Goal: Task Accomplishment & Management: Manage account settings

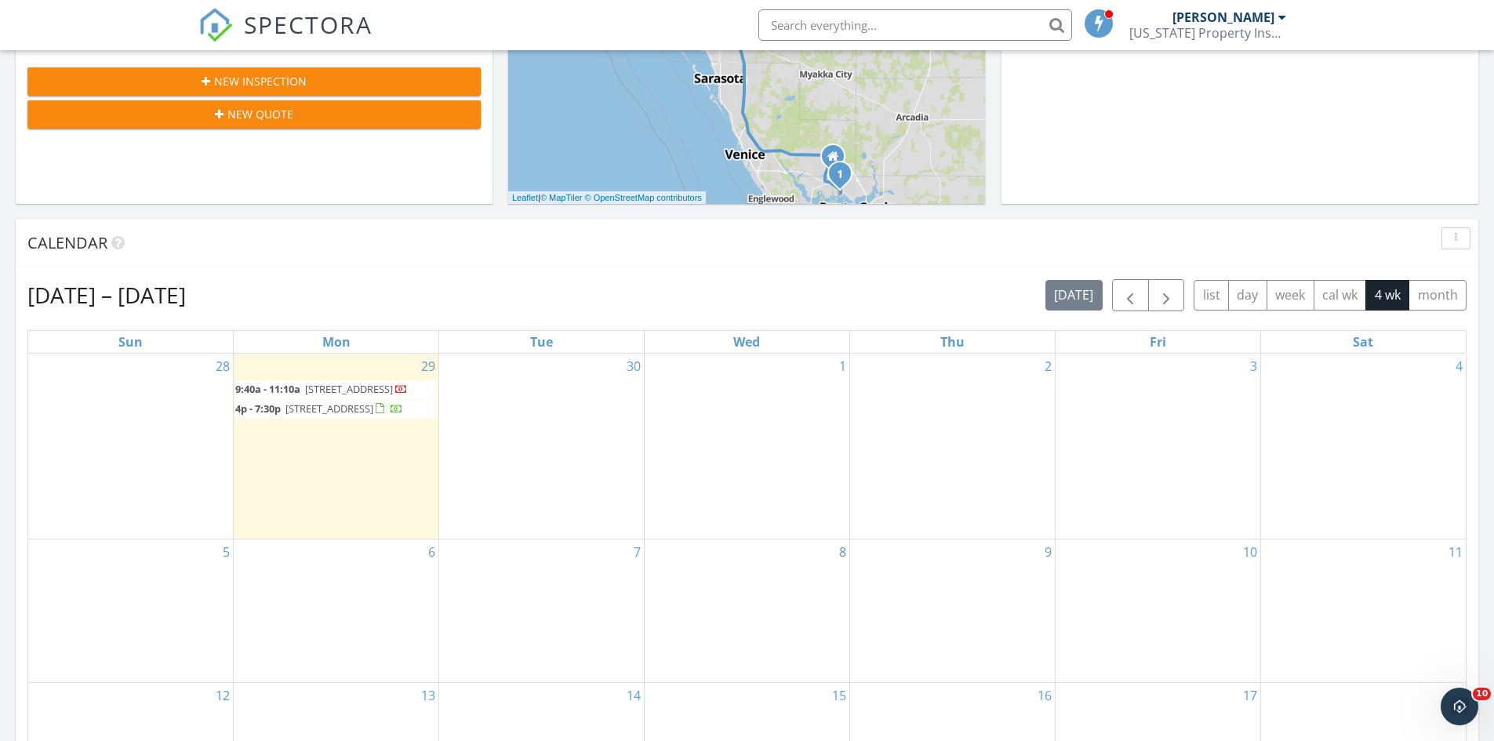
click at [300, 392] on span "9:40a - 11:10a" at bounding box center [267, 389] width 65 height 14
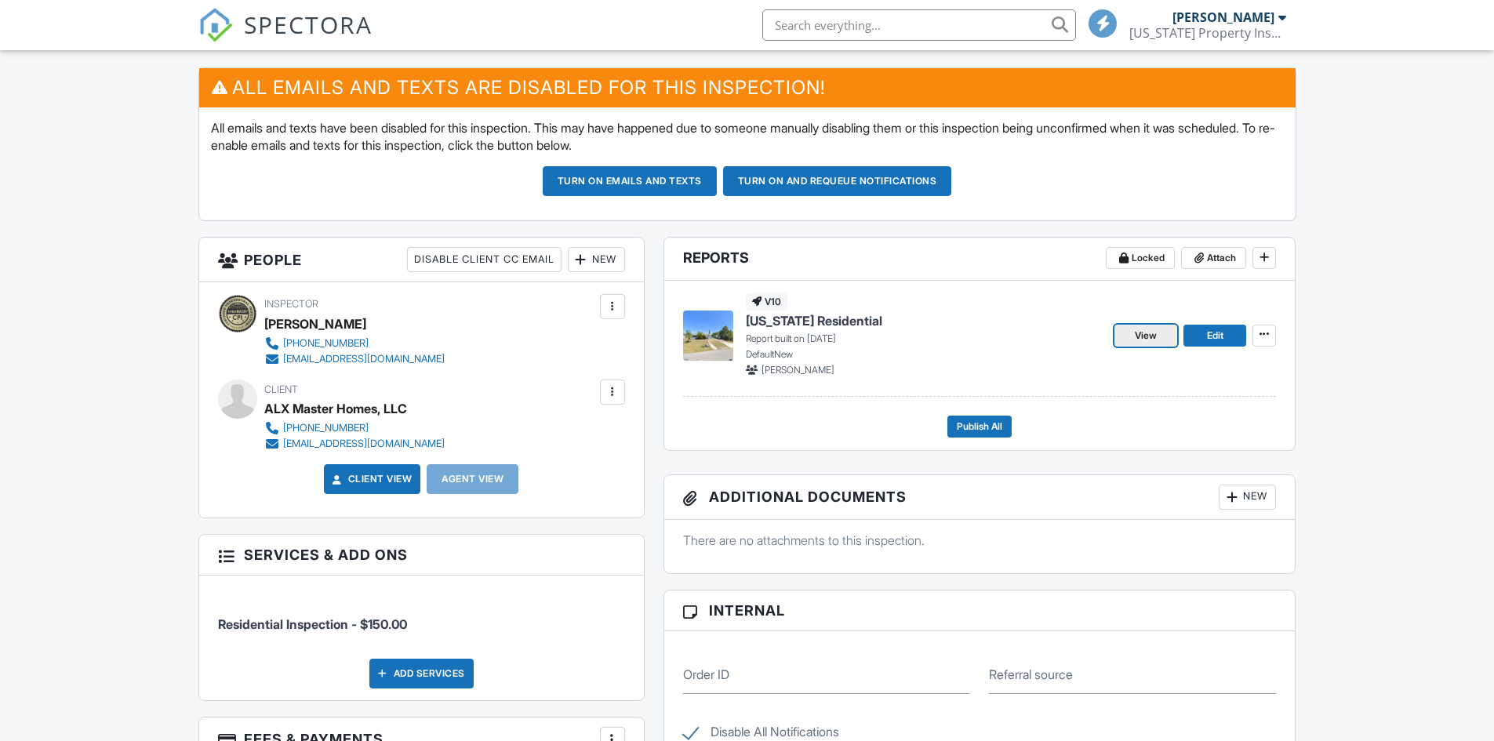
click at [1140, 331] on span "View" at bounding box center [1146, 336] width 22 height 16
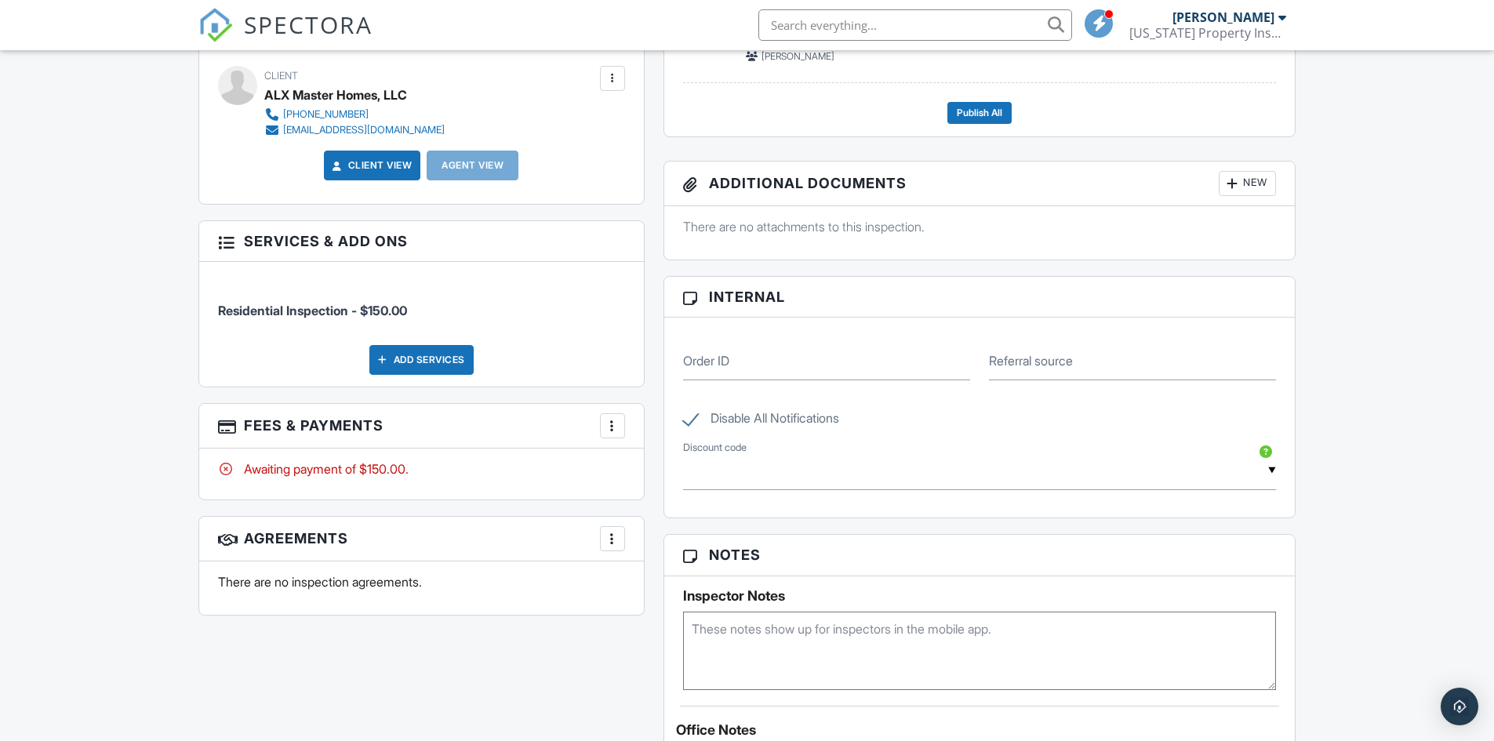
click at [613, 423] on div at bounding box center [613, 426] width 16 height 16
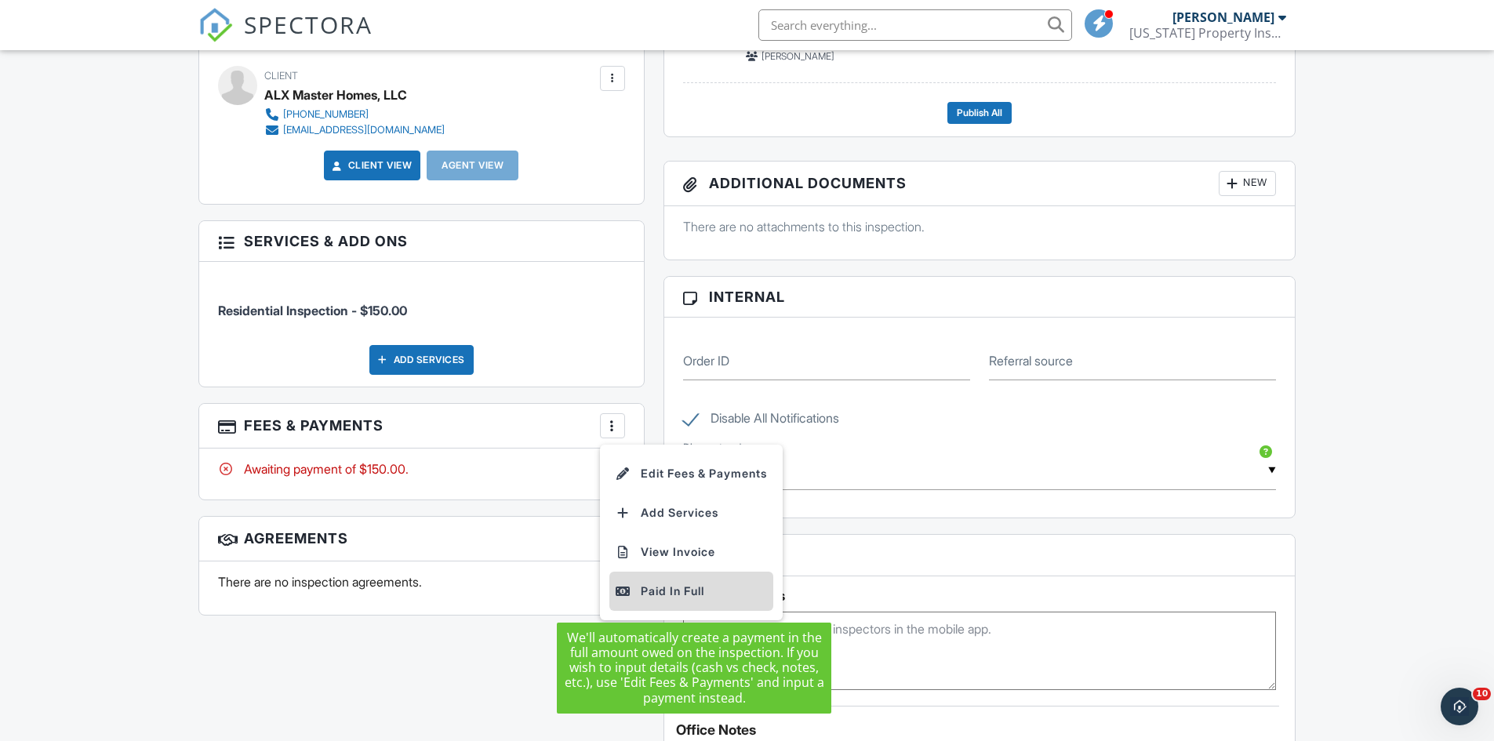
click at [640, 598] on div "Paid In Full" at bounding box center [691, 591] width 151 height 19
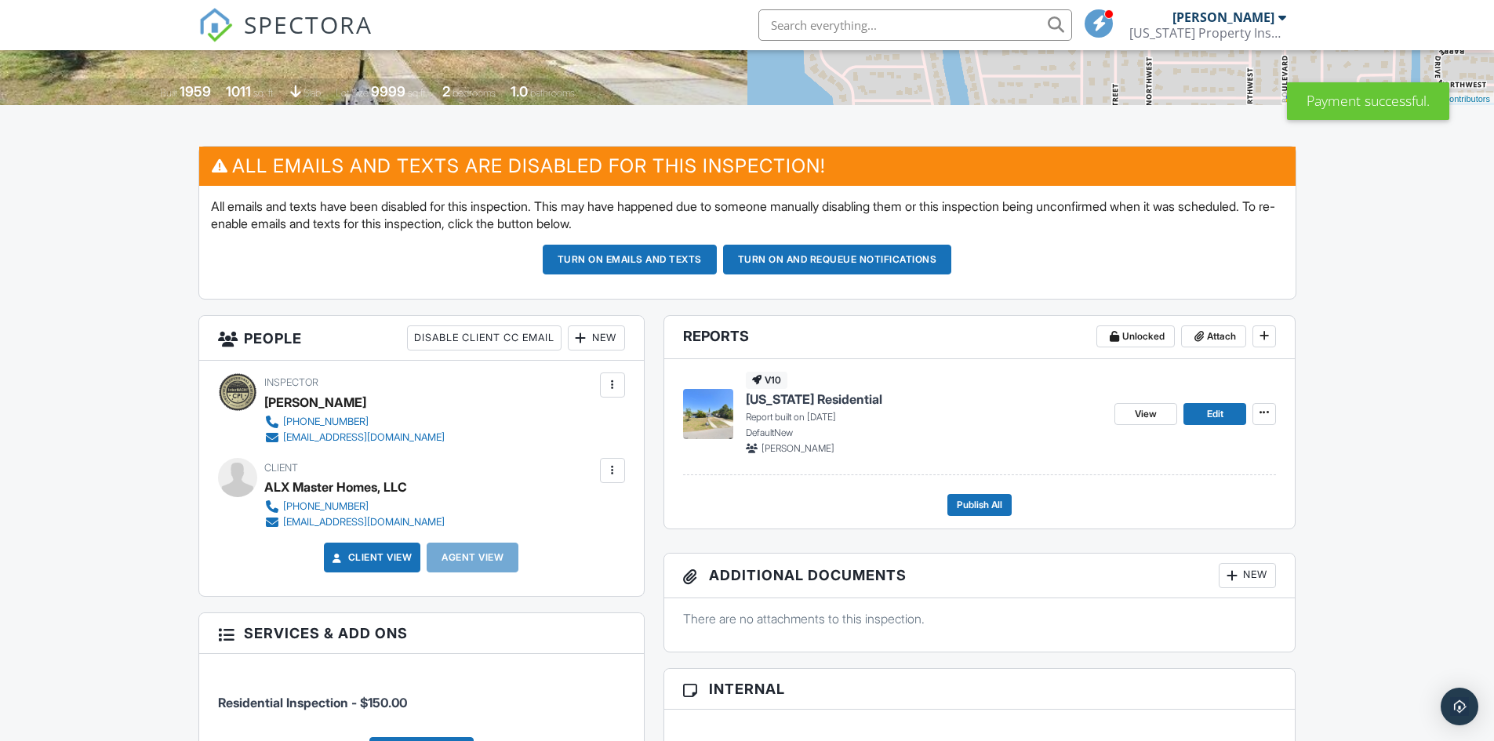
click at [656, 263] on button "Turn on emails and texts" at bounding box center [630, 260] width 174 height 30
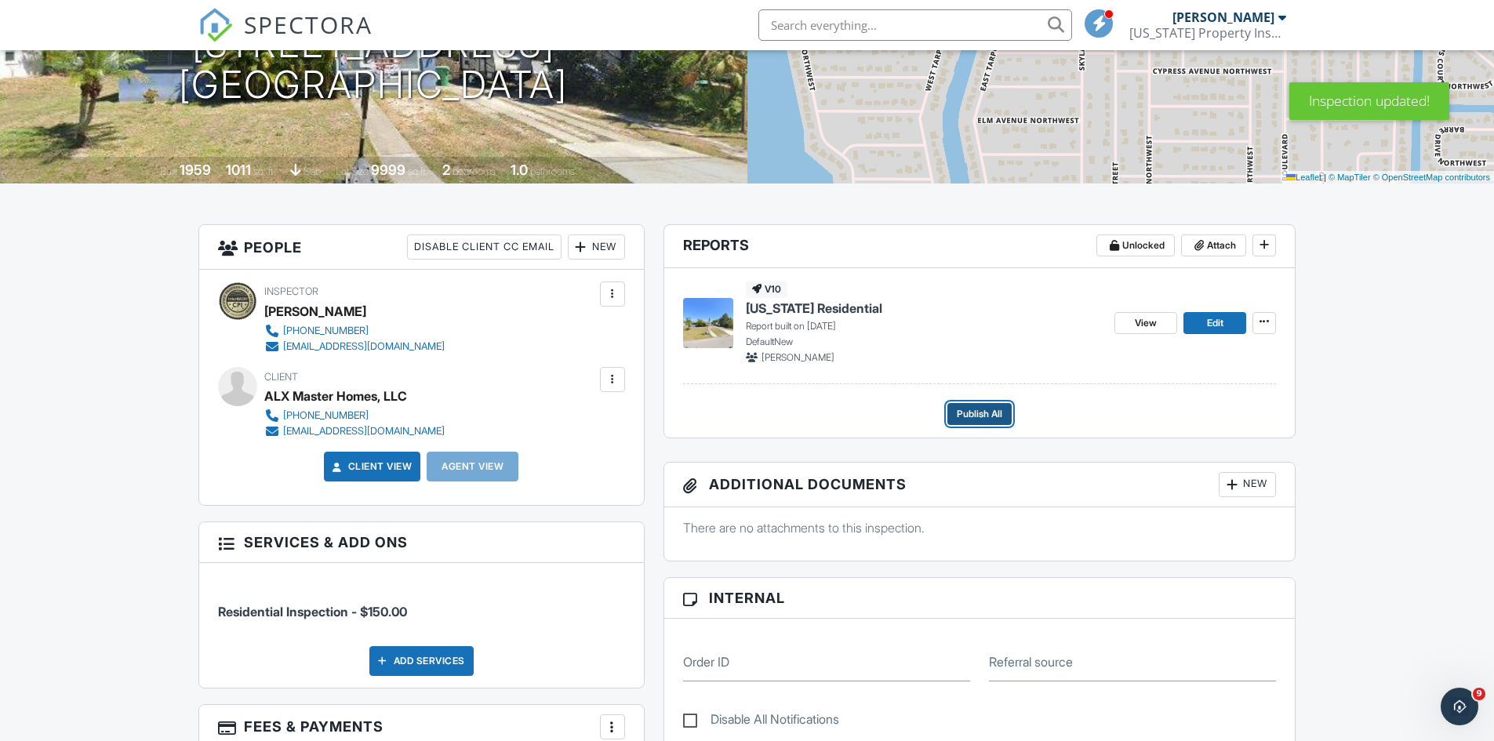
click at [997, 415] on span "Publish All" at bounding box center [979, 414] width 45 height 16
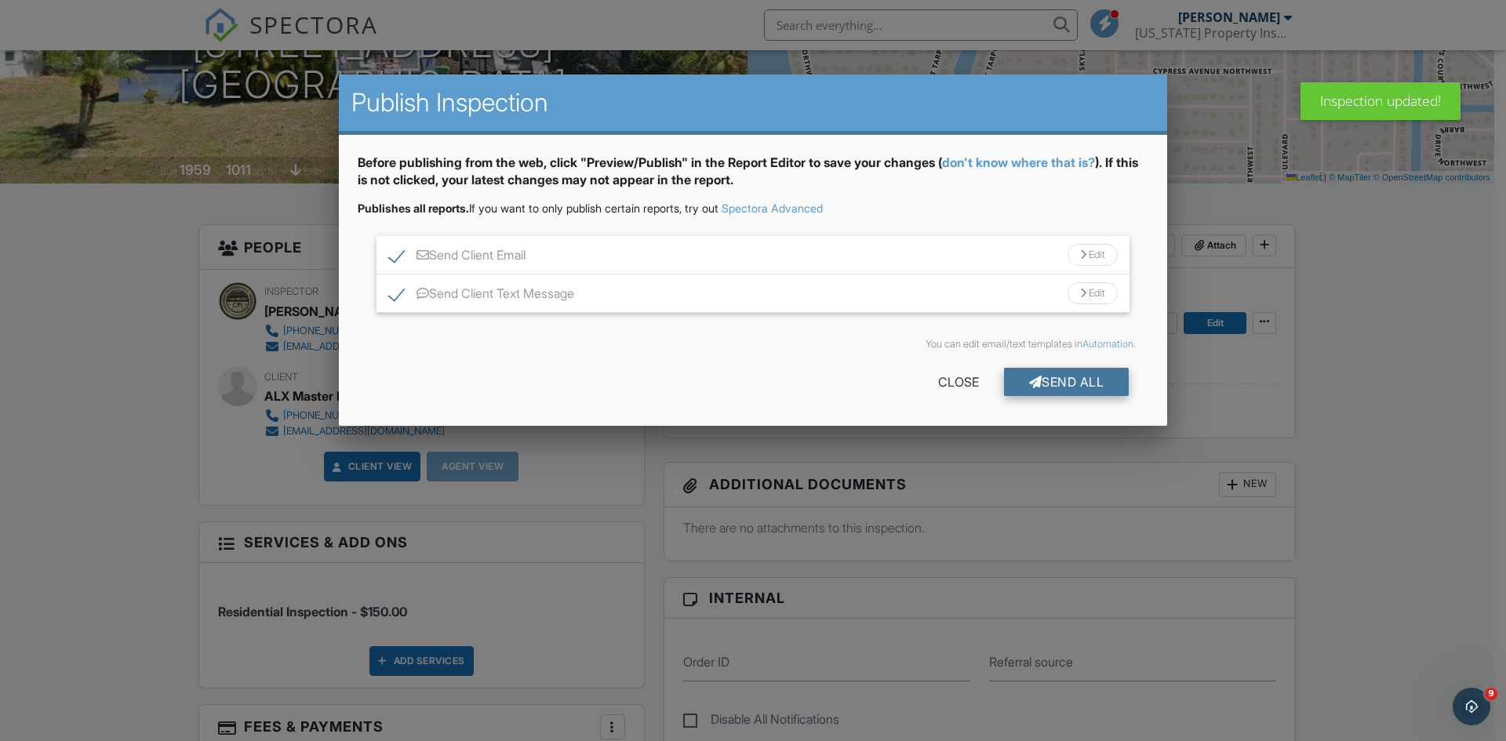
click at [1029, 388] on div at bounding box center [1035, 382] width 13 height 13
